Goal: Navigation & Orientation: Find specific page/section

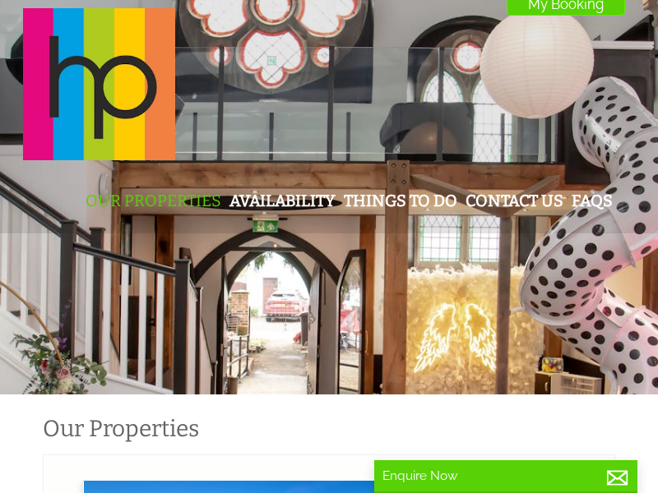
scroll to position [0, 15]
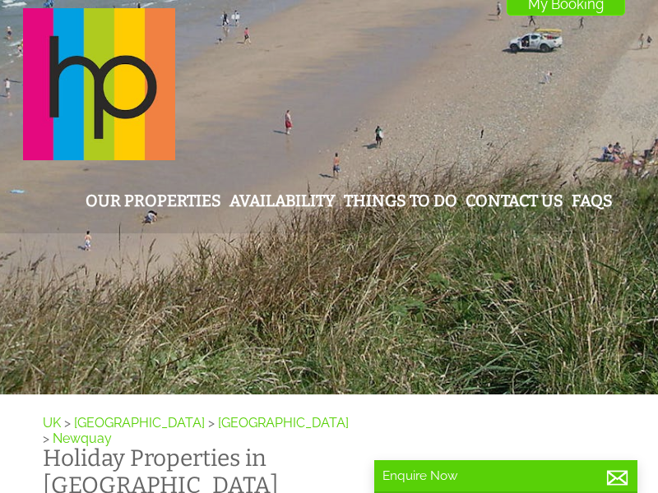
scroll to position [0, 15]
